Goal: Transaction & Acquisition: Purchase product/service

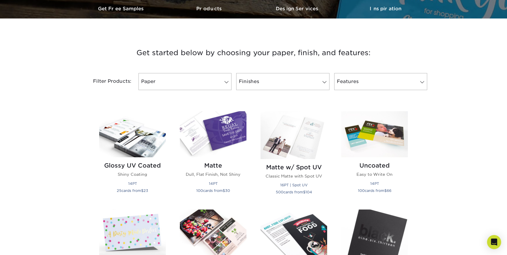
scroll to position [186, 0]
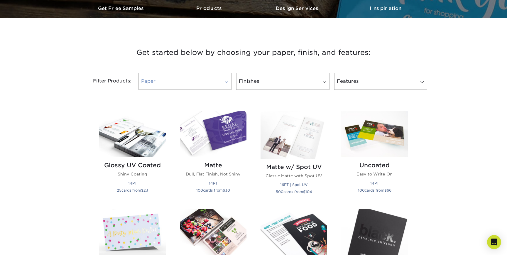
click at [181, 84] on link "Paper" at bounding box center [185, 81] width 93 height 17
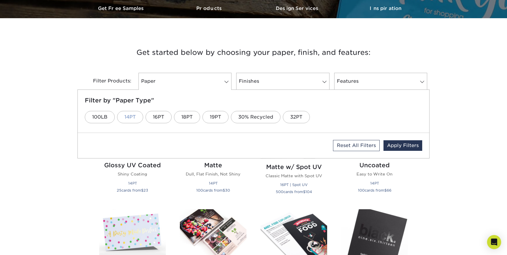
click at [137, 115] on link "14PT" at bounding box center [130, 117] width 26 height 12
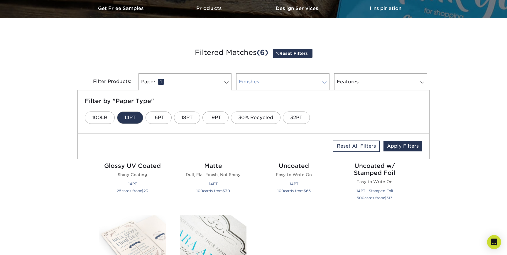
click at [278, 83] on link "Finishes 0" at bounding box center [282, 81] width 93 height 17
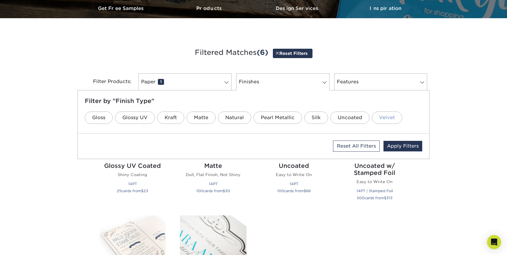
click at [380, 113] on link "Velvet" at bounding box center [387, 118] width 31 height 12
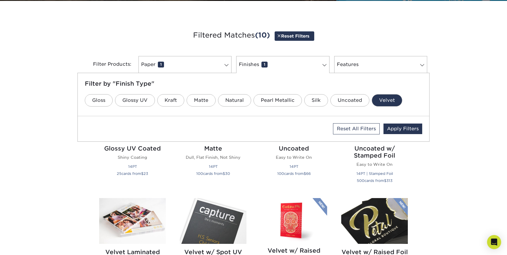
scroll to position [204, 0]
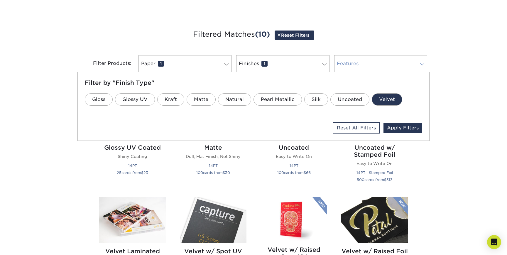
click at [391, 59] on link "Features 0" at bounding box center [380, 63] width 93 height 17
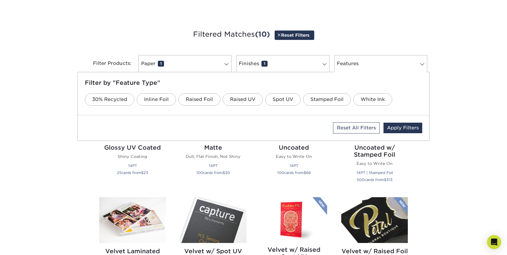
click at [440, 70] on div "Get started below by choosing your paper, finish, and features: Filtered Matche…" at bounding box center [253, 249] width 507 height 470
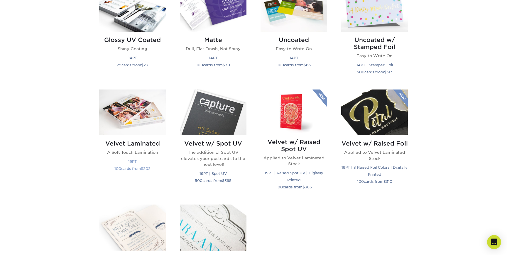
scroll to position [307, 0]
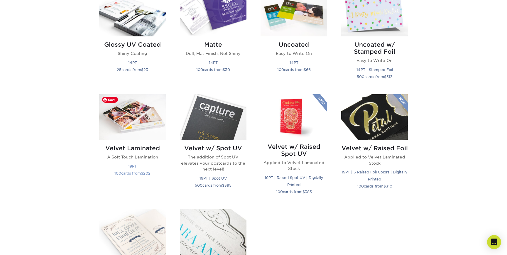
click at [159, 122] on img at bounding box center [132, 117] width 67 height 46
